Goal: Task Accomplishment & Management: Use online tool/utility

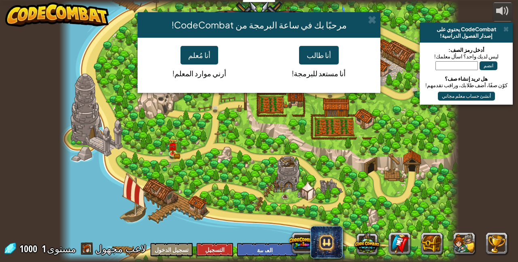
select select "ar"
click at [369, 19] on span at bounding box center [372, 19] width 9 height 9
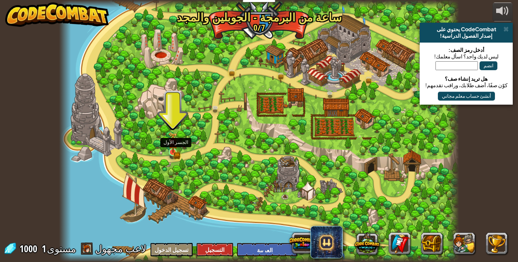
click at [174, 151] on img at bounding box center [173, 142] width 9 height 21
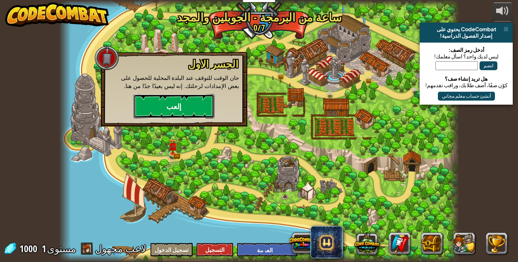
click at [172, 116] on button "إلعب" at bounding box center [174, 106] width 81 height 24
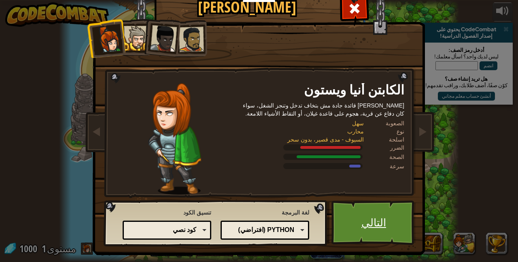
click at [371, 219] on link "التالي" at bounding box center [374, 222] width 85 height 45
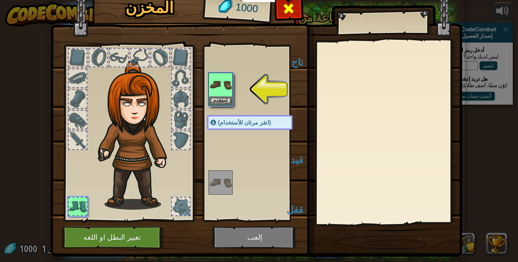
click at [284, 14] on span at bounding box center [288, 8] width 13 height 13
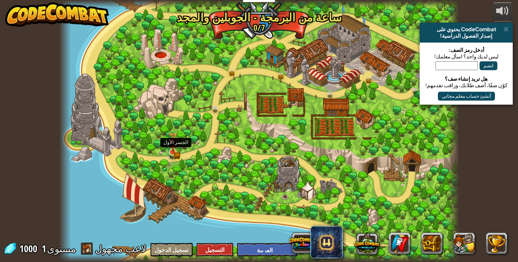
click at [169, 149] on img at bounding box center [173, 142] width 9 height 21
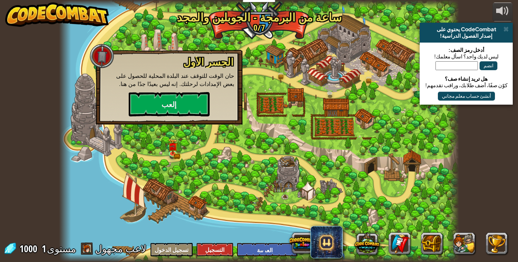
click at [102, 58] on div at bounding box center [102, 56] width 24 height 24
click at [165, 97] on button "إلعب" at bounding box center [169, 104] width 81 height 24
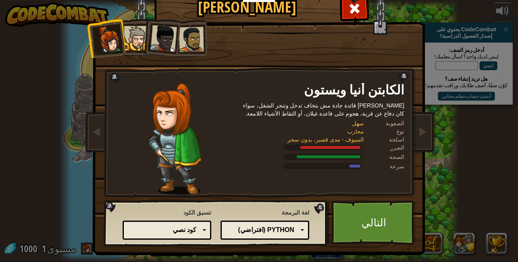
click at [130, 39] on div at bounding box center [136, 38] width 25 height 25
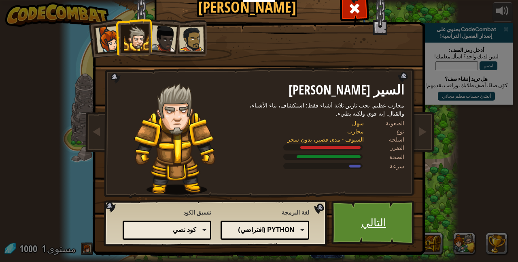
click at [345, 212] on link "التالي" at bounding box center [374, 222] width 85 height 45
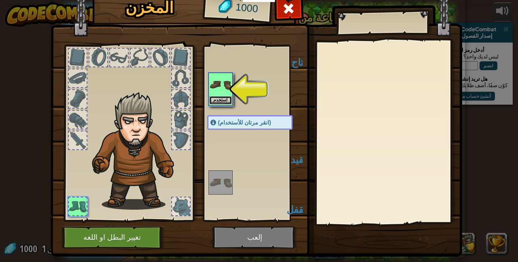
click at [212, 101] on button "استخدم" at bounding box center [220, 100] width 23 height 9
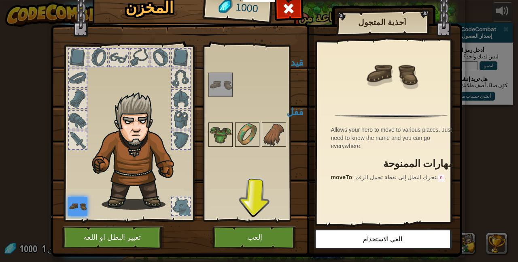
click at [74, 202] on img at bounding box center [77, 205] width 19 height 19
click at [254, 237] on button "إلعب" at bounding box center [255, 237] width 85 height 22
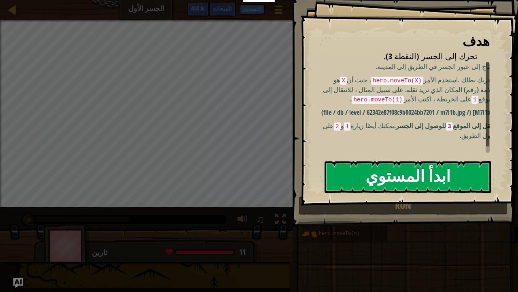
click at [430, 175] on button "ابدأ المستوي" at bounding box center [408, 177] width 167 height 32
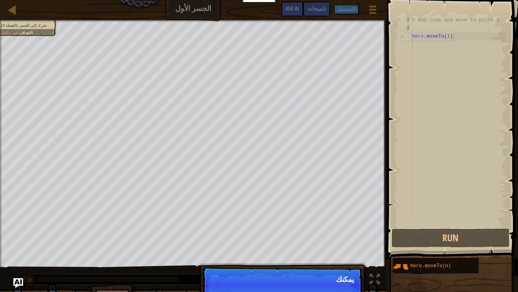
click at [333, 261] on p "امض قدما يمكنك" at bounding box center [282, 285] width 161 height 37
click at [333, 261] on p "امض قدما يمكنك استخدام هذه ا" at bounding box center [282, 285] width 161 height 37
click at [333, 261] on p "امض قدما يمكنك استخدام هذه الطرق." at bounding box center [282, 285] width 161 height 37
click at [333, 261] on p "امض قدما يمكنك استخدام هذه الطرق. الآن ،" at bounding box center [282, 285] width 161 height 37
click at [333, 261] on p "امض قدما يمكنك استخدام هذه الطرق. الآن ، ما عليك" at bounding box center [282, 285] width 161 height 37
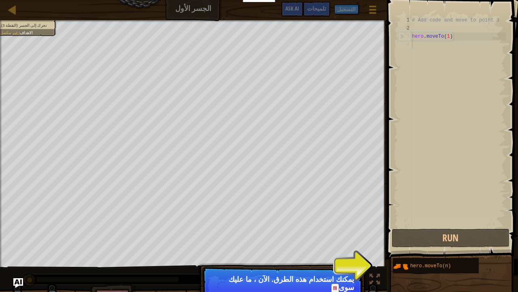
click at [333, 261] on p "امض قدما يمكنك استخدام هذه الطرق. الآن ، ما عليك سوى m" at bounding box center [282, 290] width 161 height 46
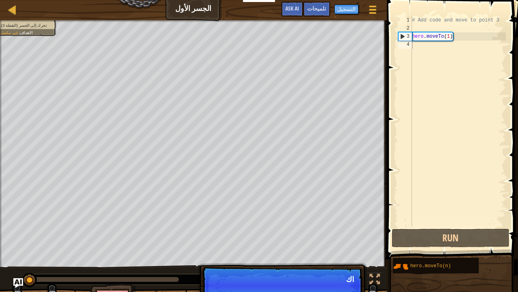
scroll to position [4, 0]
drag, startPoint x: 333, startPoint y: 285, endPoint x: 248, endPoint y: 269, distance: 86.5
click at [248, 261] on p "امض قدما اكتب الرمز الخاص بك على اليمي" at bounding box center [282, 285] width 161 height 37
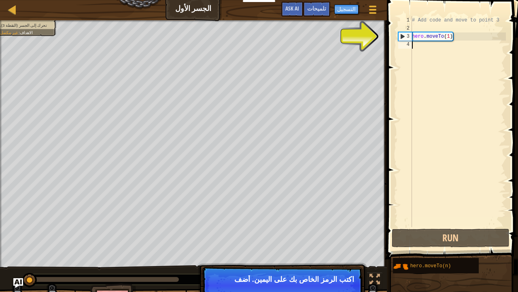
click at [248, 261] on p "امض قدما اكتب الرمز الخاص بك على اليمين. أضف" at bounding box center [282, 285] width 161 height 37
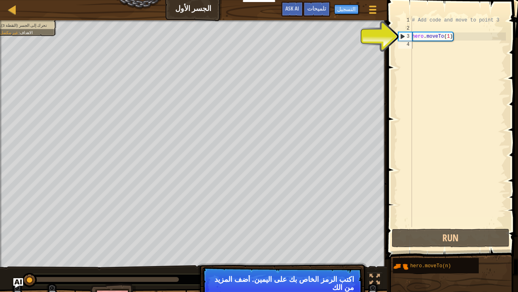
click at [258, 188] on div "تحرك إلى الجسر (النقطة 3). الاهداف : غير مكتمل ♫ ثارين 11 x: 5 y: 15 x: 10 y: 6…" at bounding box center [259, 170] width 518 height 301
drag, startPoint x: 248, startPoint y: 269, endPoint x: 393, endPoint y: 147, distance: 189.7
click at [393, 147] on div "خريطة الجسر الأول قائمة اللعبة انتهاء التسجيل تلميحات Ask AI 1 הההההההההההההההה…" at bounding box center [259, 146] width 518 height 292
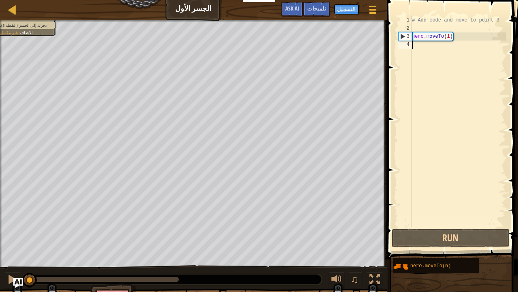
drag, startPoint x: 411, startPoint y: 41, endPoint x: 420, endPoint y: 41, distance: 9.4
click at [420, 41] on div "1 2 3 4 # Add code and move to point 3 hero . moveTo ( 1 ) הההההההההההההההההההה…" at bounding box center [451, 121] width 109 height 211
drag, startPoint x: 420, startPoint y: 41, endPoint x: 436, endPoint y: 38, distance: 16.1
click at [436, 38] on div "# Add code and move to point 3 hero . moveTo ( 1 )" at bounding box center [459, 129] width 96 height 227
type textarea "hero.moveTo(1)"
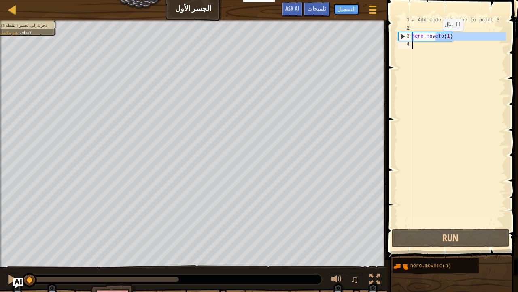
type textarea "hero.moveTo(1)"
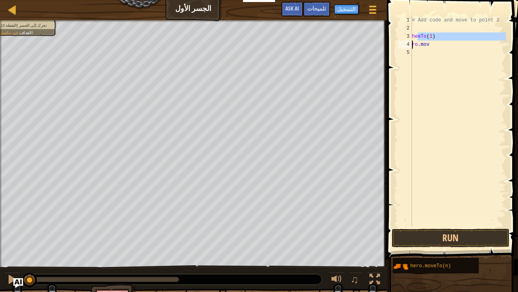
type textarea "ro.mov"
drag, startPoint x: 421, startPoint y: 44, endPoint x: 437, endPoint y: 39, distance: 17.3
click at [437, 39] on div "# Add code and move to point 3 hereTo ( 1 ) o . mov" at bounding box center [459, 129] width 96 height 227
type textarea "o.mov"
type textarea "o.m"
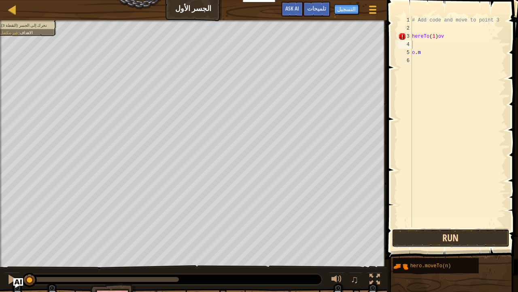
click at [459, 243] on button "Run" at bounding box center [451, 237] width 118 height 19
click at [459, 243] on button "تشغيل" at bounding box center [451, 237] width 118 height 19
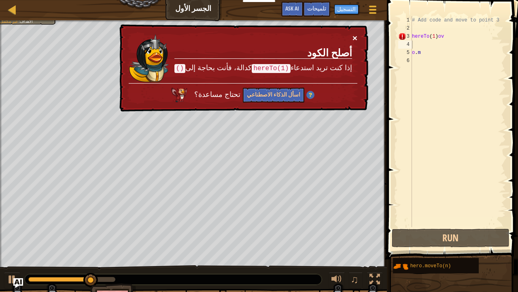
click at [354, 34] on button "×" at bounding box center [355, 38] width 5 height 9
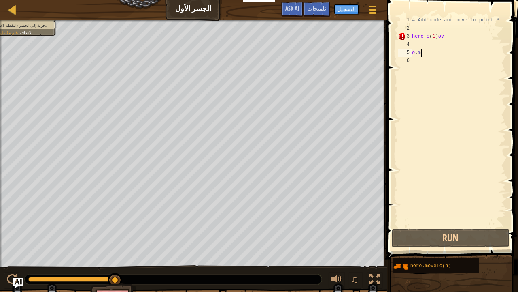
click at [423, 54] on div "# Add code and move to point 3 hereTo ( 1 ) ov o . m" at bounding box center [459, 129] width 96 height 227
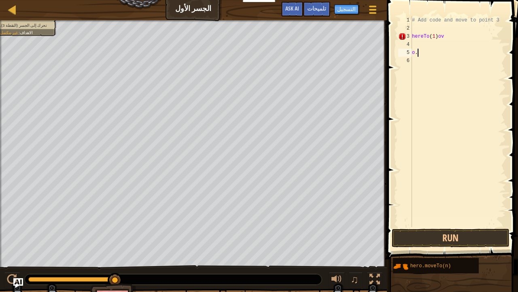
type textarea "o"
click at [440, 236] on button "Run" at bounding box center [451, 237] width 118 height 19
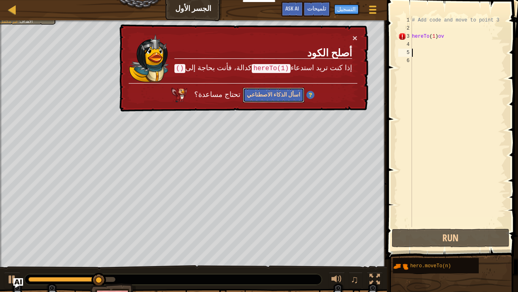
click at [284, 94] on button "اسأل الذكاء الاصطناعي" at bounding box center [274, 94] width 62 height 15
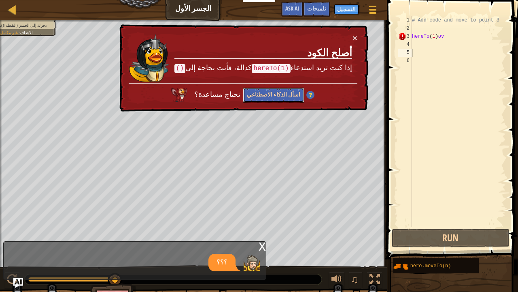
click at [284, 94] on button "اسأل الذكاء الاصطناعي" at bounding box center [274, 94] width 62 height 15
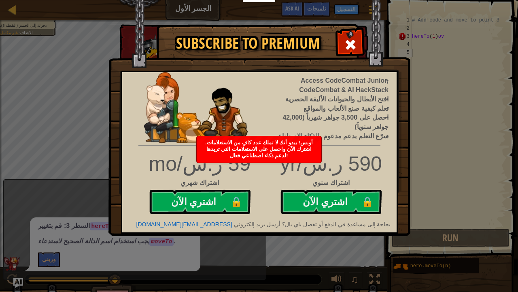
click at [76, 102] on div "Subscribe to Premium Access CodeCombat Junior, CodeCombat & AI HackStack افتح ا…" at bounding box center [259, 146] width 518 height 292
click at [343, 44] on div at bounding box center [351, 44] width 26 height 26
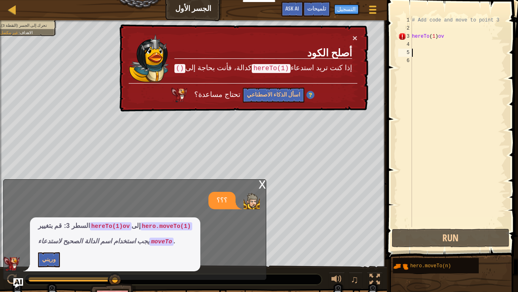
click at [413, 33] on div "# Add code and move to point 3 hereTo ( 1 ) ov" at bounding box center [459, 129] width 96 height 227
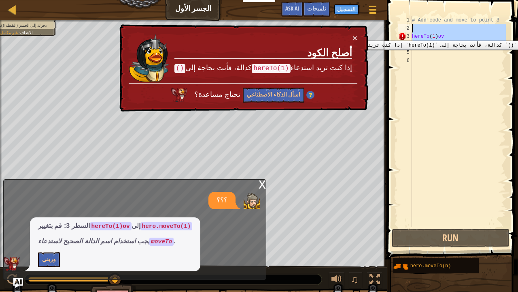
drag, startPoint x: 407, startPoint y: 34, endPoint x: 130, endPoint y: 0, distance: 279.2
click at [130, 0] on div "خريطة الجسر الأول قائمة اللعبة انتهاء التسجيل تلميحات Ask AI 1 2 3 4 # Add code…" at bounding box center [259, 146] width 518 height 292
type textarea "# Add code and move to point 3"
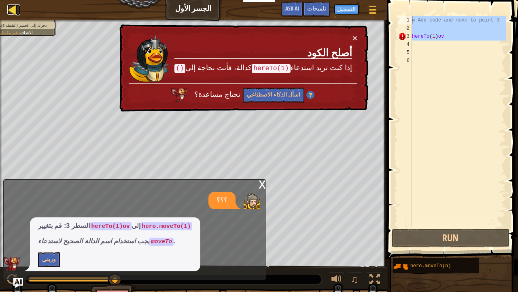
click at [15, 4] on div at bounding box center [12, 9] width 10 height 10
select select "ar"
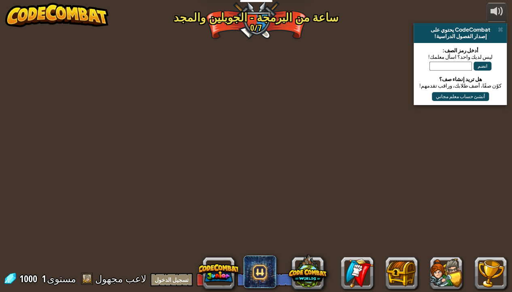
select select "ar"
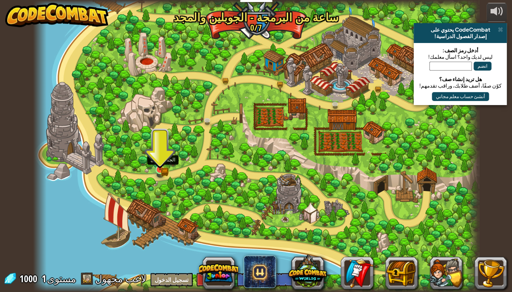
click at [157, 169] on img at bounding box center [160, 158] width 11 height 24
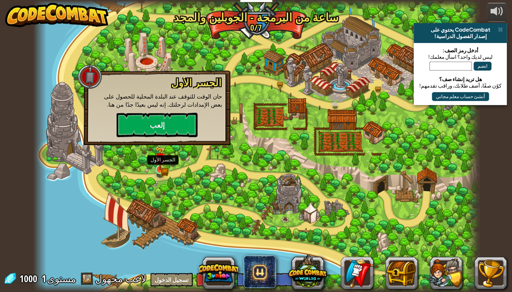
click at [157, 169] on img at bounding box center [160, 158] width 11 height 24
click at [173, 132] on button "إلعب" at bounding box center [157, 125] width 81 height 24
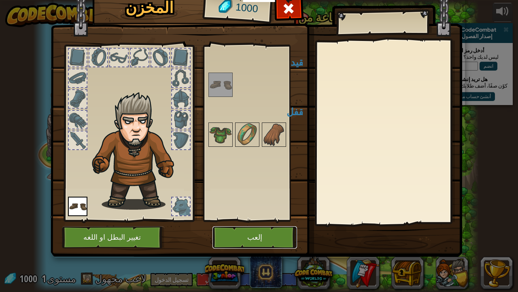
click at [247, 239] on button "إلعب" at bounding box center [255, 237] width 85 height 22
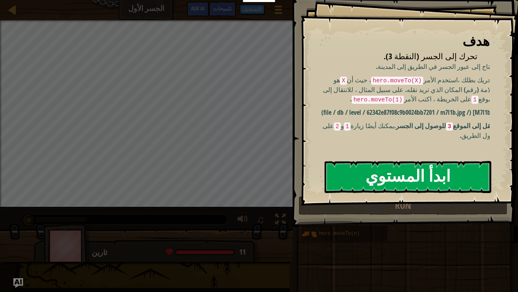
click at [396, 169] on button "ابدأ المستوي" at bounding box center [408, 177] width 167 height 32
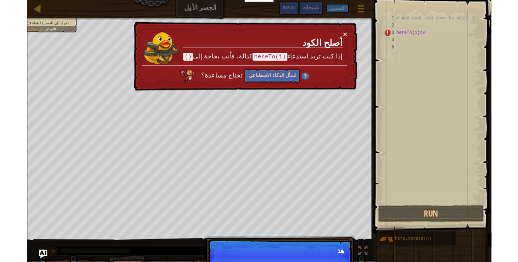
scroll to position [4, 0]
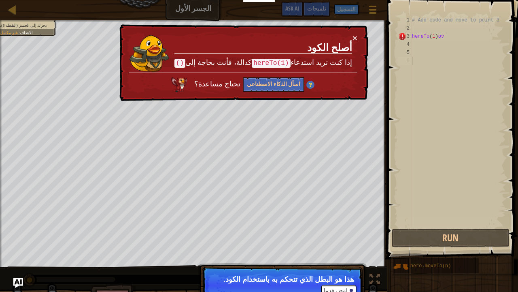
click at [327, 261] on div "امض قدما" at bounding box center [337, 290] width 39 height 11
click at [313, 253] on div "تحرك إلى الجسر (النقطة 3). الاهداف : غير مكتمل ♫ ثارين 11 x: 5 y: 16 No target …" at bounding box center [259, 170] width 518 height 301
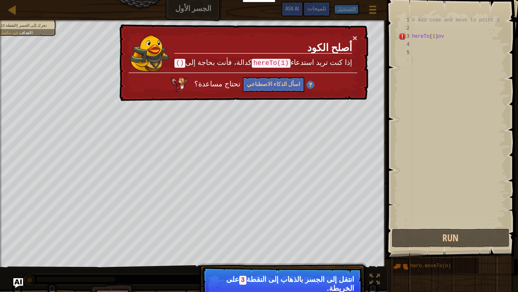
drag, startPoint x: 327, startPoint y: 291, endPoint x: 291, endPoint y: 74, distance: 220.0
click at [291, 74] on div "خريطة الجسر الأول قائمة اللعبة انتهاء التسجيل تلميحات Ask AI 1 הההההההההההההההה…" at bounding box center [259, 146] width 518 height 292
click at [291, 74] on div "تحتاج مساعدة؟ اسأل الذكاء الاصطناعي" at bounding box center [242, 82] width 229 height 23
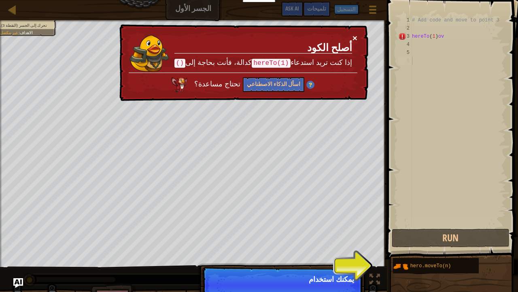
drag, startPoint x: 291, startPoint y: 79, endPoint x: 354, endPoint y: 36, distance: 76.3
click at [354, 36] on div "× أصلح الكود إذا كنت تريد استدعاء hereTo(1) كدالة، فأنت بحاجة إلى () تحتاج مساع…" at bounding box center [243, 62] width 251 height 77
click at [354, 36] on button "×" at bounding box center [355, 39] width 5 height 9
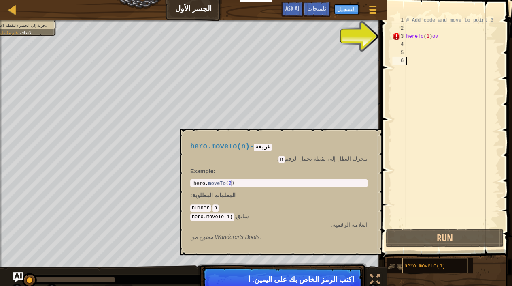
type textarea "# Add code and move to point 3"
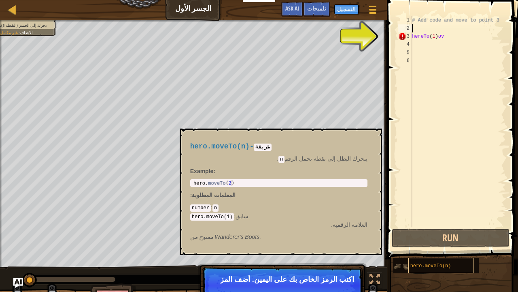
type textarea "hereTo(1)ov"
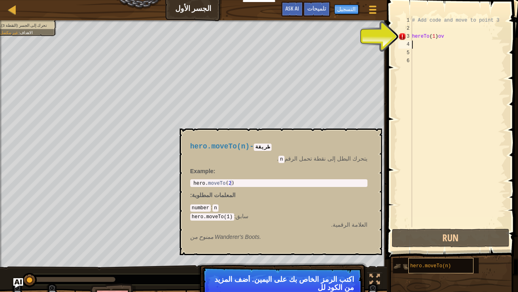
type textarea "hereTo(1)ov"
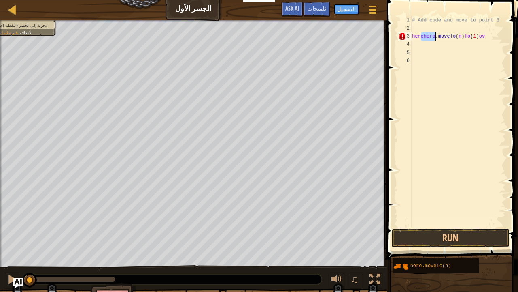
click at [420, 40] on div "# Add code and move to point 3 herehero . moveTo ( n ) To ( 1 ) ov" at bounding box center [459, 129] width 96 height 227
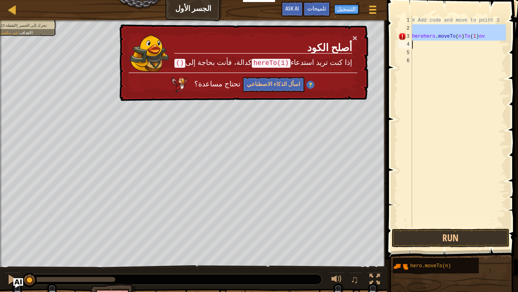
drag, startPoint x: 412, startPoint y: 31, endPoint x: 457, endPoint y: 42, distance: 46.4
click at [457, 42] on div "herehero.moveTo(n)To(1)ov 1 2 3 4 5 6 # Add code and move to point 3 herehero .…" at bounding box center [451, 121] width 109 height 211
type textarea "herehero.moveTo(n)To(1)ov"
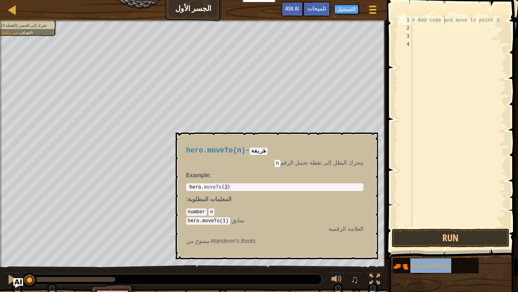
type textarea "# Add code hero.moveTo(n)and move to point 3"
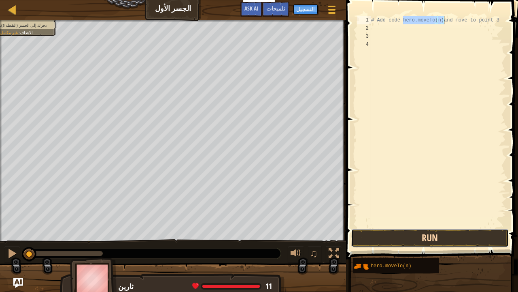
click at [453, 245] on button "Run" at bounding box center [431, 237] width 158 height 19
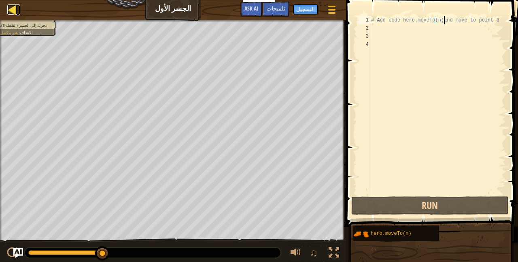
click at [9, 7] on div at bounding box center [12, 9] width 10 height 10
select select "ar"
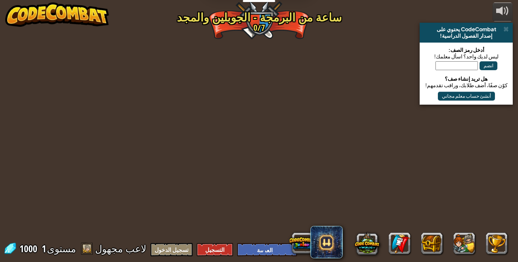
select select "ar"
